Goal: Task Accomplishment & Management: Use online tool/utility

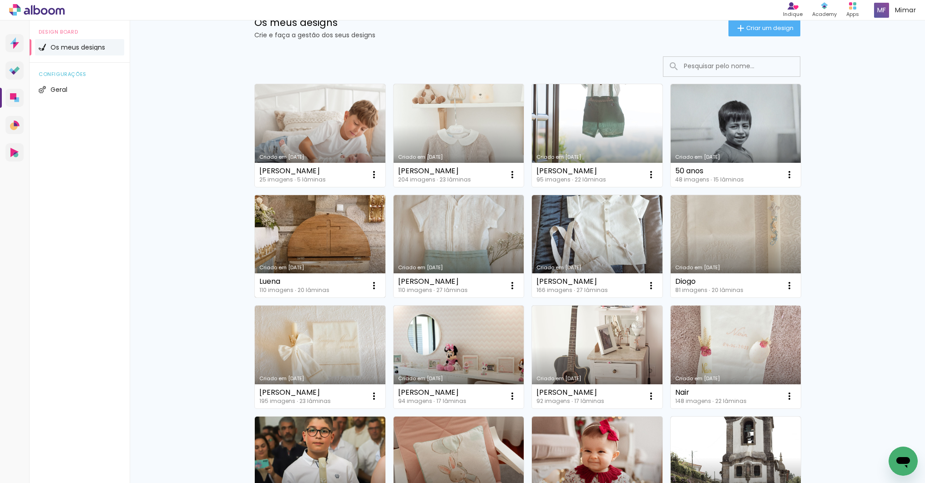
scroll to position [153, 0]
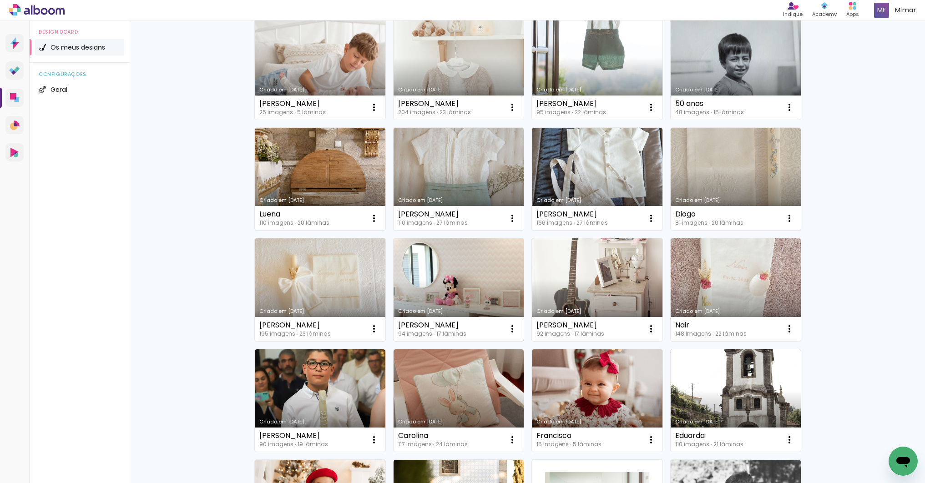
click at [460, 276] on link "Criado em [DATE]" at bounding box center [459, 290] width 131 height 103
